Goal: Communication & Community: Answer question/provide support

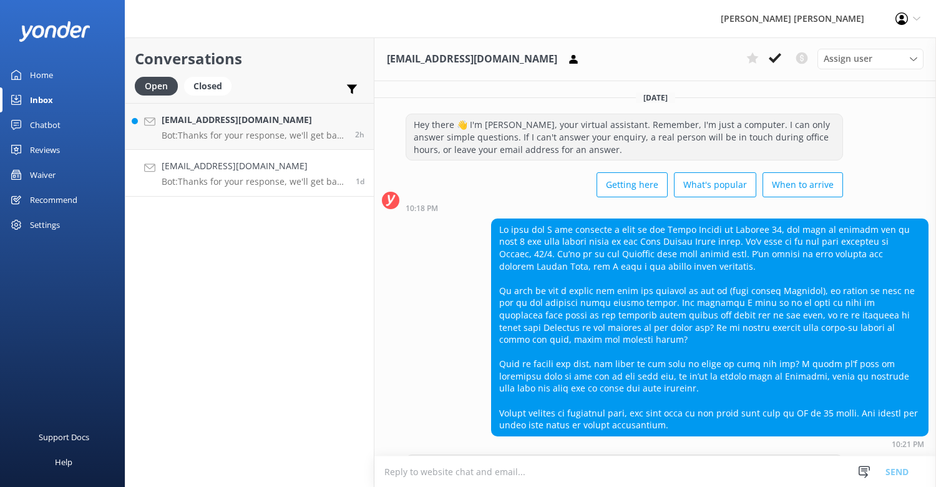
scroll to position [206, 0]
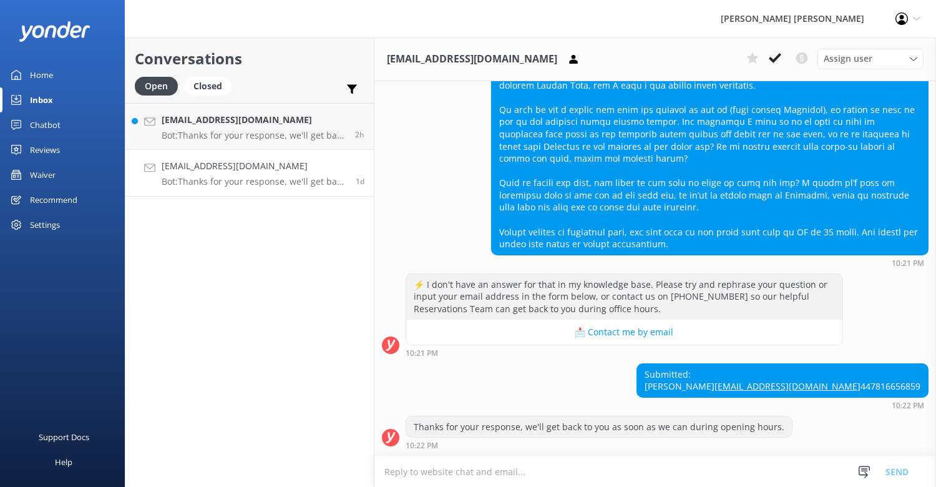
click at [431, 474] on textarea at bounding box center [656, 471] width 562 height 31
click at [770, 54] on icon at bounding box center [775, 58] width 12 height 12
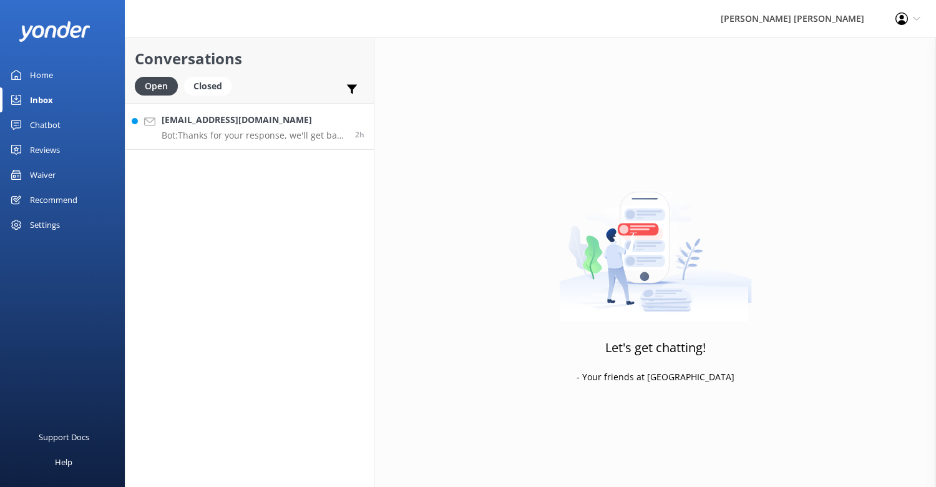
click at [277, 125] on h4 "[EMAIL_ADDRESS][DOMAIN_NAME]" at bounding box center [254, 120] width 184 height 14
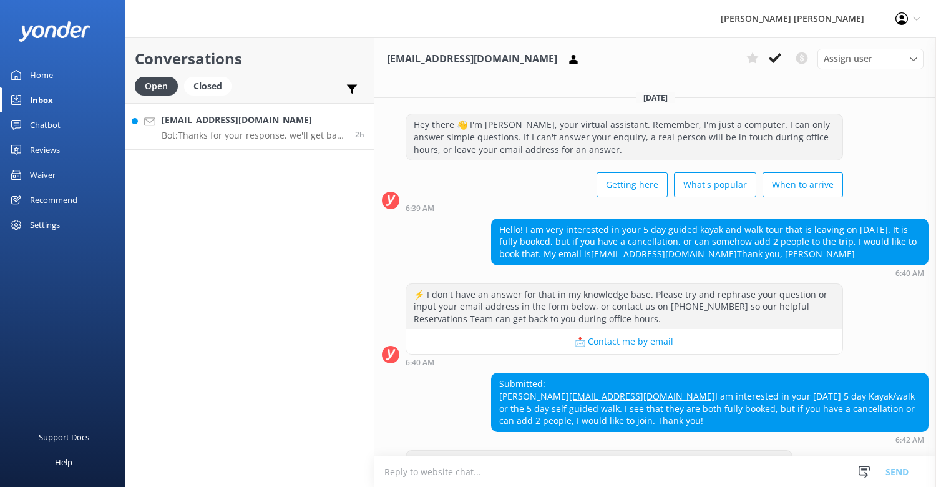
scroll to position [59, 0]
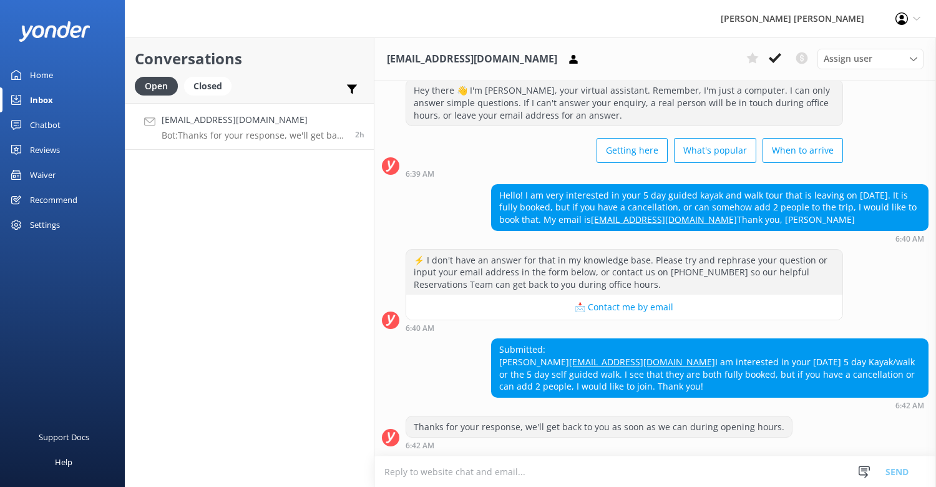
click at [773, 195] on div "Hello! I am very interested in your 5 day guided kayak and walk tour that is le…" at bounding box center [710, 208] width 436 height 46
click at [536, 390] on div "Submitted: [PERSON_NAME] [EMAIL_ADDRESS][DOMAIN_NAME] I am interested in your […" at bounding box center [710, 367] width 436 height 57
drag, startPoint x: 533, startPoint y: 390, endPoint x: 494, endPoint y: 327, distance: 73.4
click at [494, 339] on div "Submitted: [PERSON_NAME] [EMAIL_ADDRESS][DOMAIN_NAME] I am interested in your […" at bounding box center [710, 367] width 436 height 57
copy div "Submitted: [PERSON_NAME] [EMAIL_ADDRESS][DOMAIN_NAME] I am interested in your […"
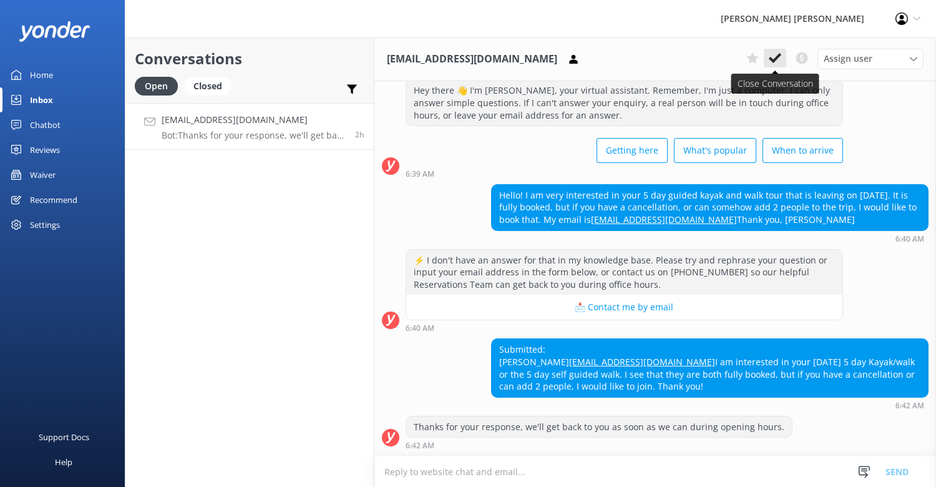
click at [770, 54] on icon at bounding box center [775, 58] width 12 height 12
